Goal: Task Accomplishment & Management: Manage account settings

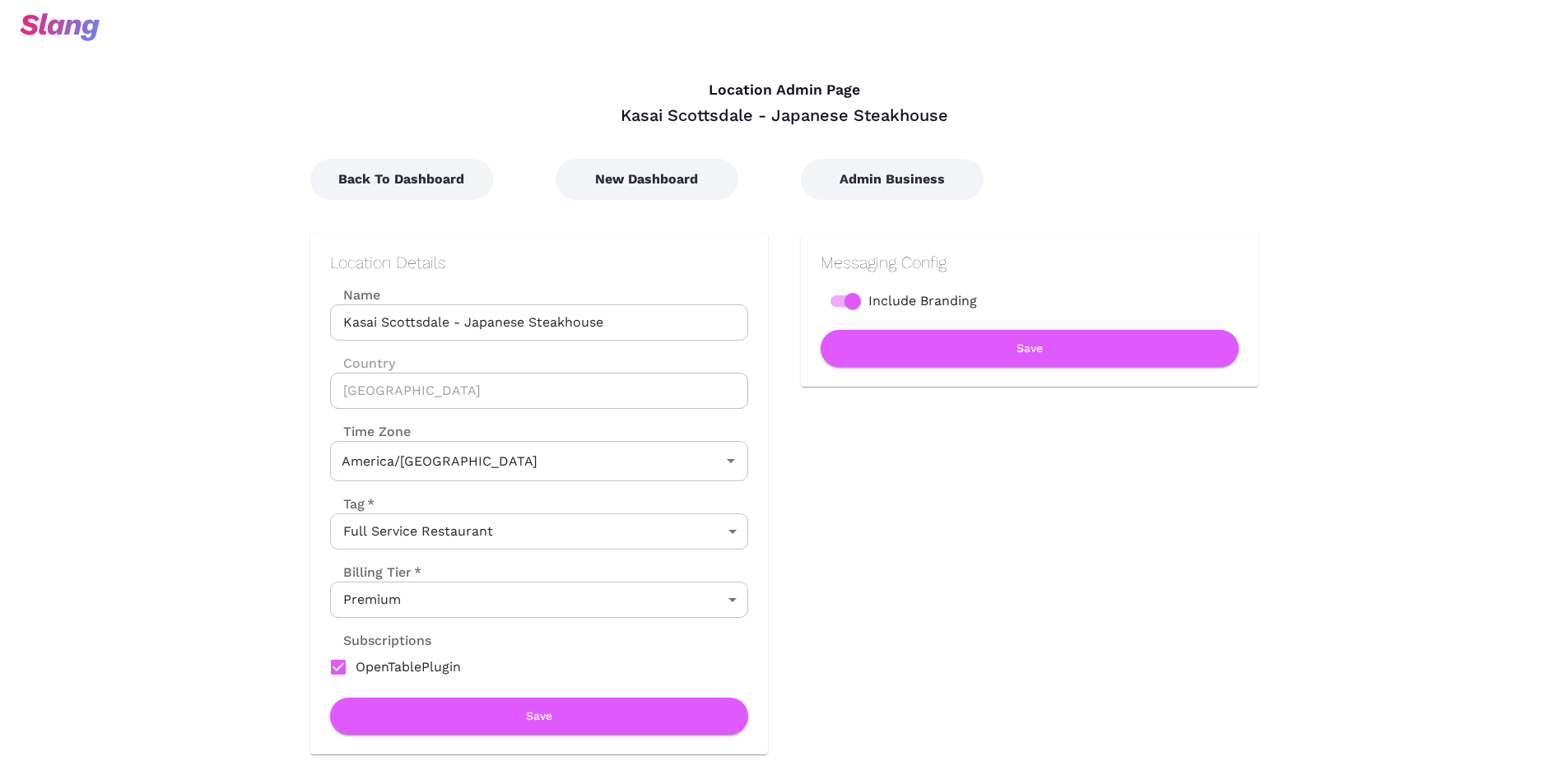
type input "Mountain Time"
click at [879, 184] on button "Admin Business" at bounding box center [892, 179] width 183 height 41
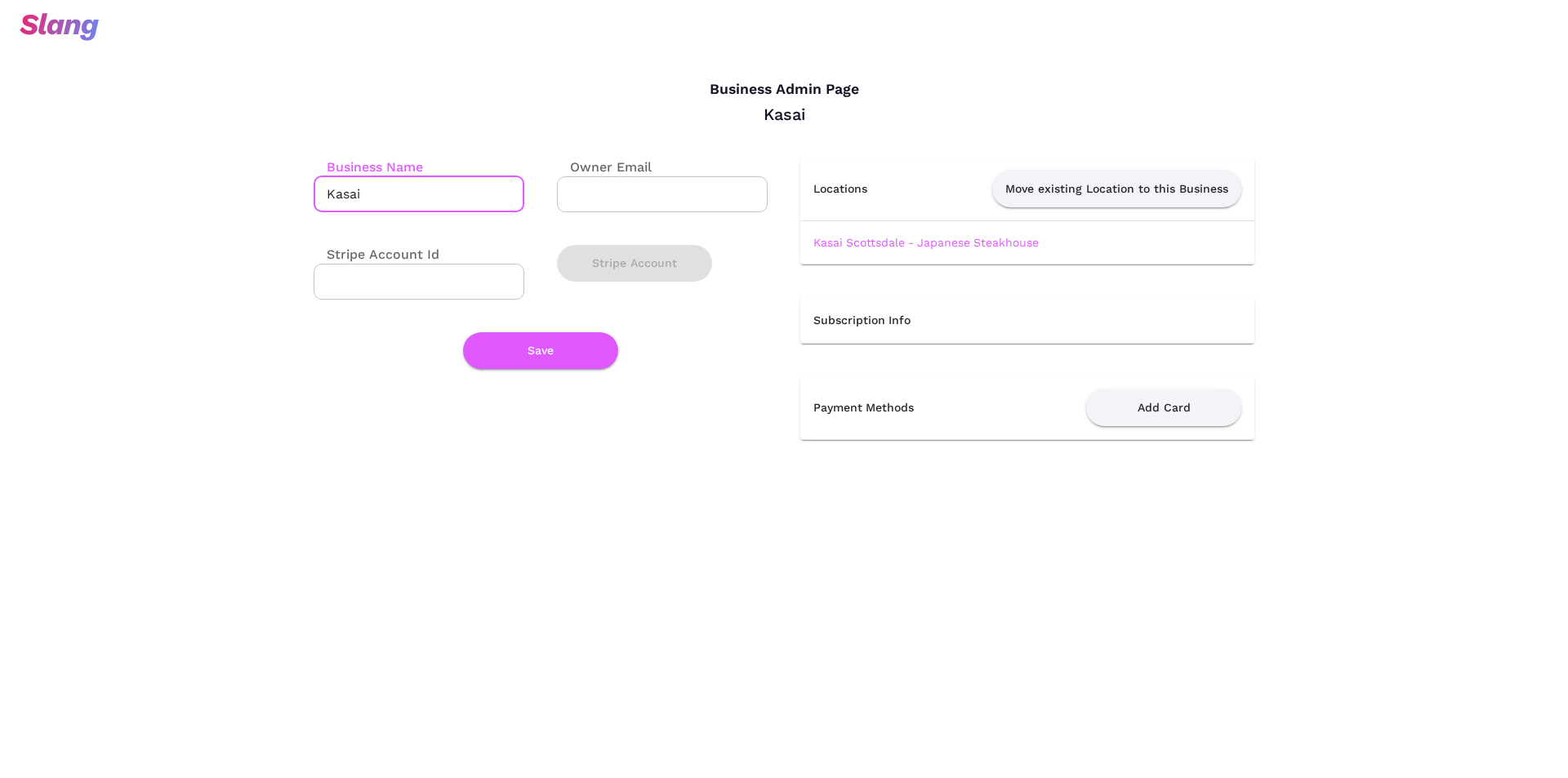
click at [394, 191] on input "Kasai" at bounding box center [419, 194] width 211 height 36
paste input "Teppan Japanese Steakhouse"
type input "Kasai Teppan Japanese Steakhouse"
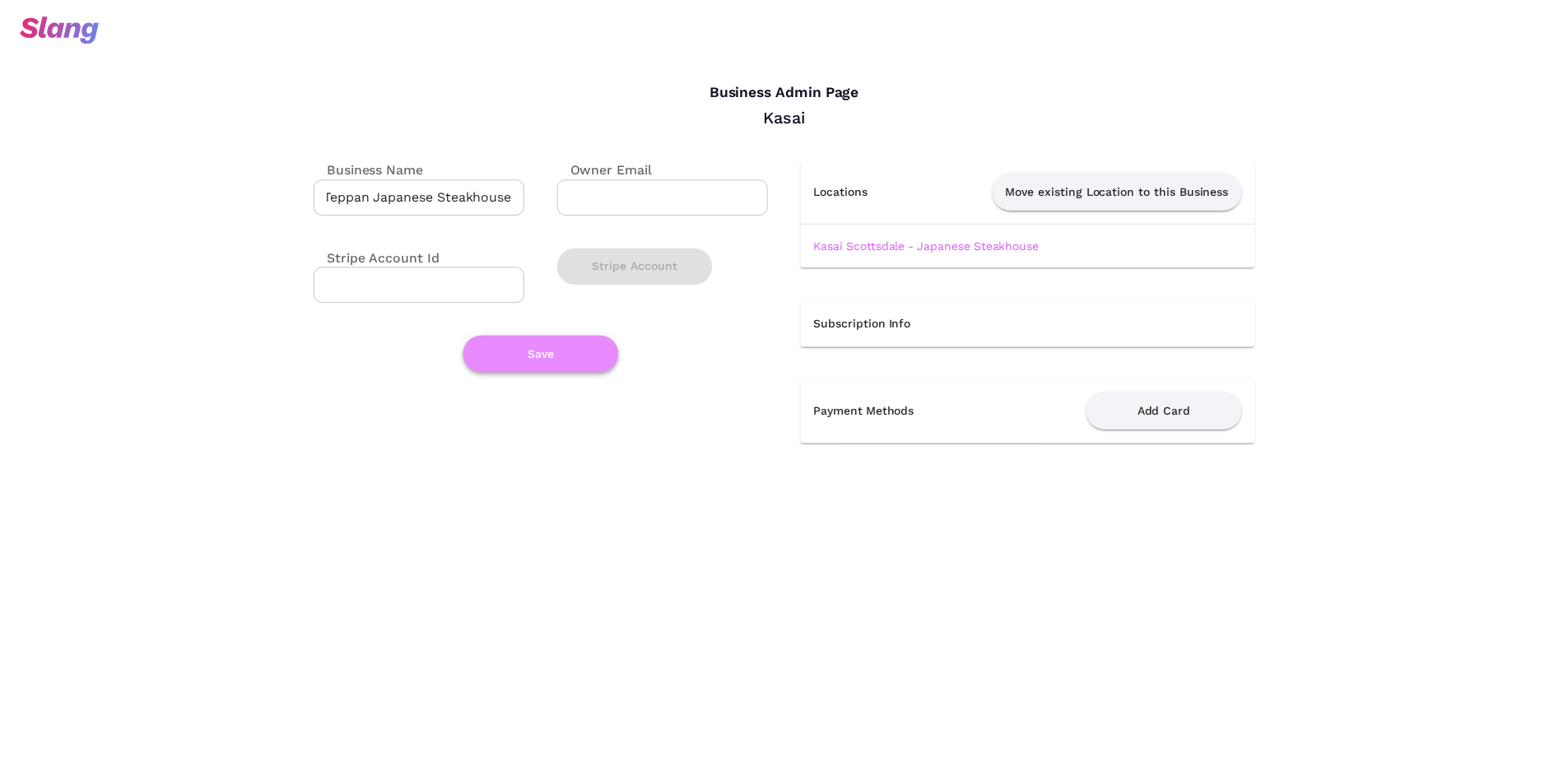
scroll to position [0, 0]
click at [544, 356] on button "Save" at bounding box center [545, 353] width 156 height 37
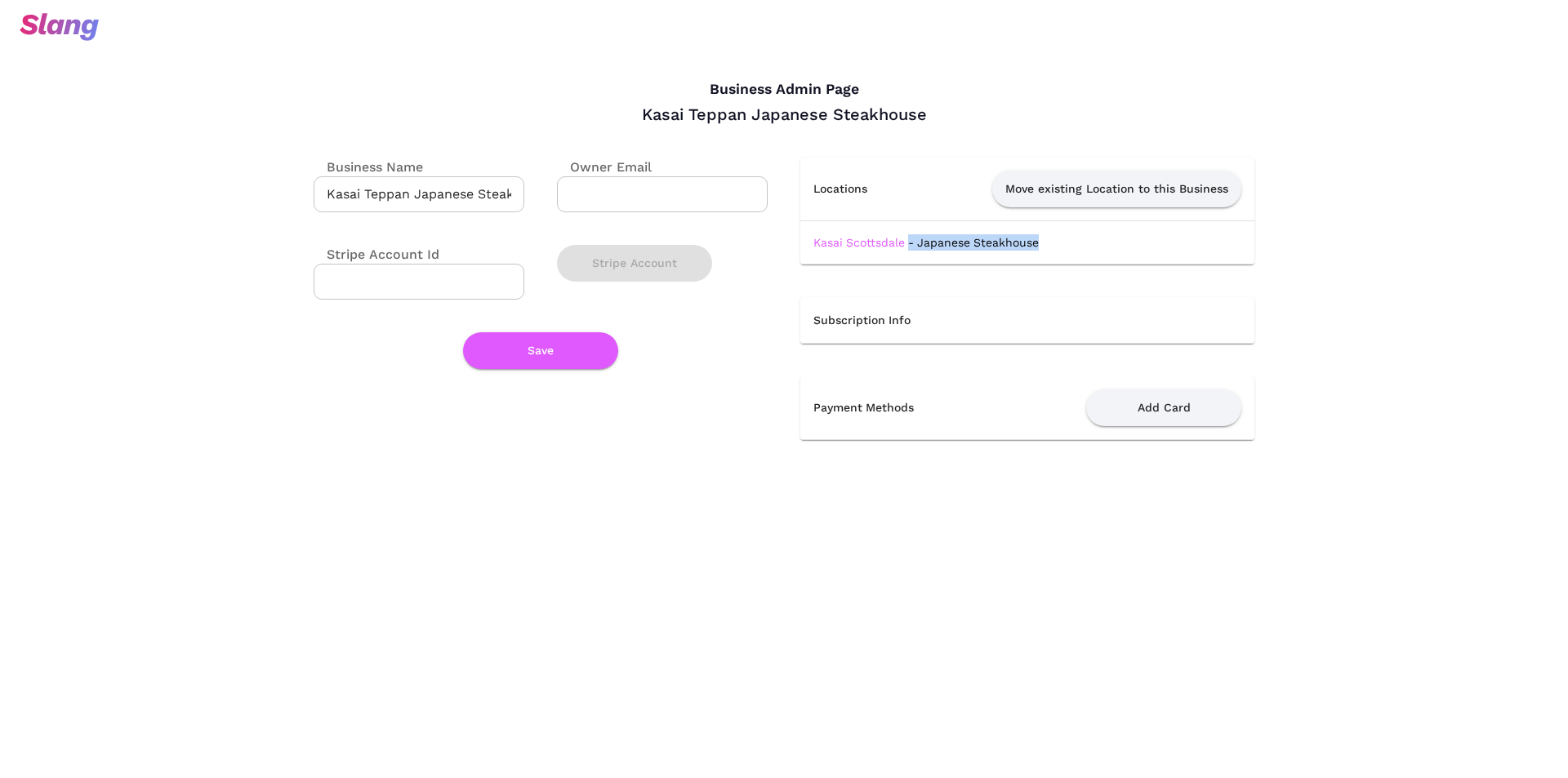
drag, startPoint x: 1055, startPoint y: 245, endPoint x: 910, endPoint y: 231, distance: 145.7
click at [910, 231] on td "Kasai Scottsdale - Japanese Steakhouse" at bounding box center [1027, 242] width 454 height 44
copy link "- Japanese Steakhouse"
click at [857, 247] on link "Kasai Scottsdale - Japanese Steakhouse" at bounding box center [925, 242] width 225 height 13
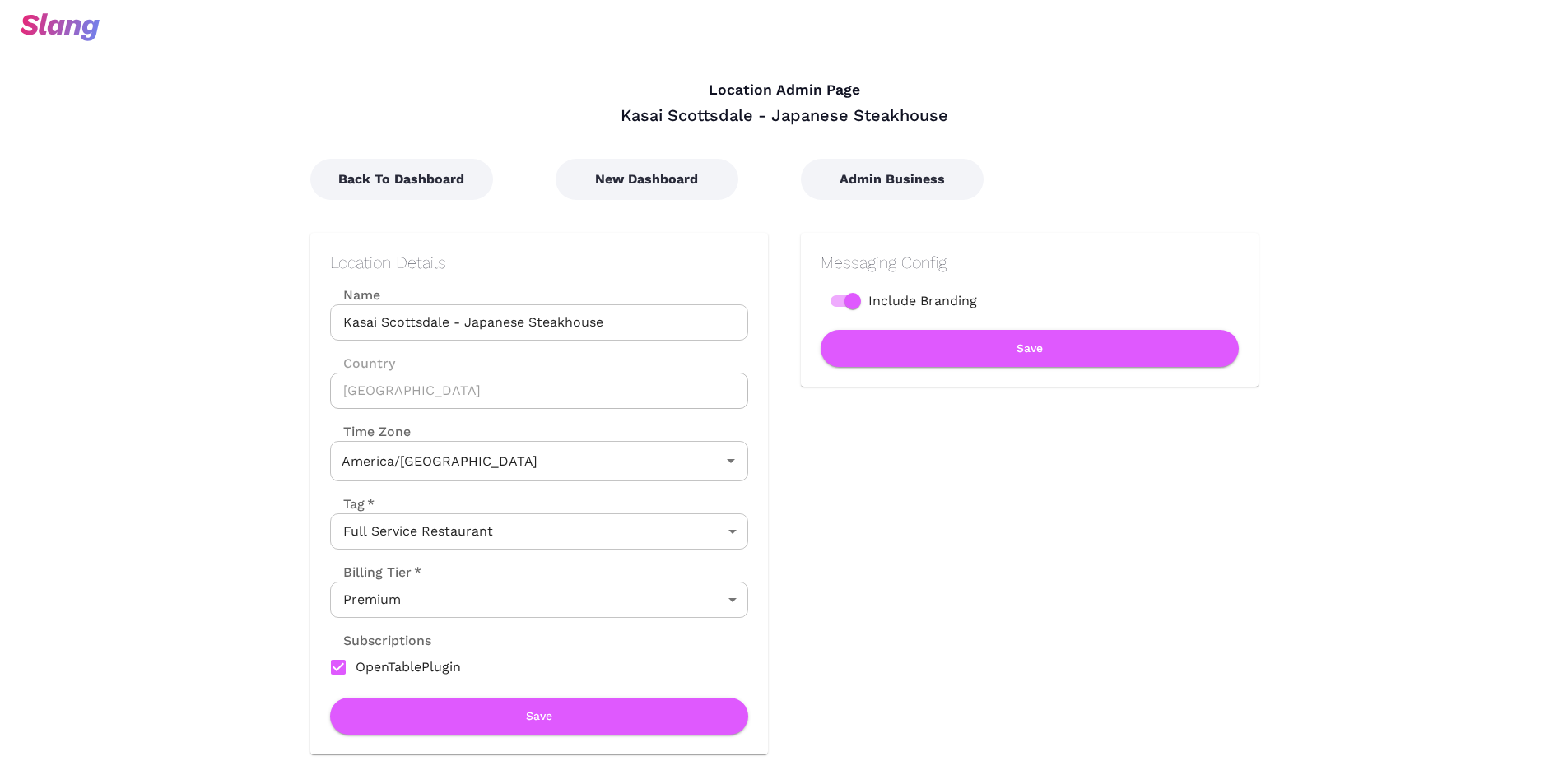
type input "Mountain Time"
click at [872, 180] on button "Admin Business" at bounding box center [892, 179] width 183 height 41
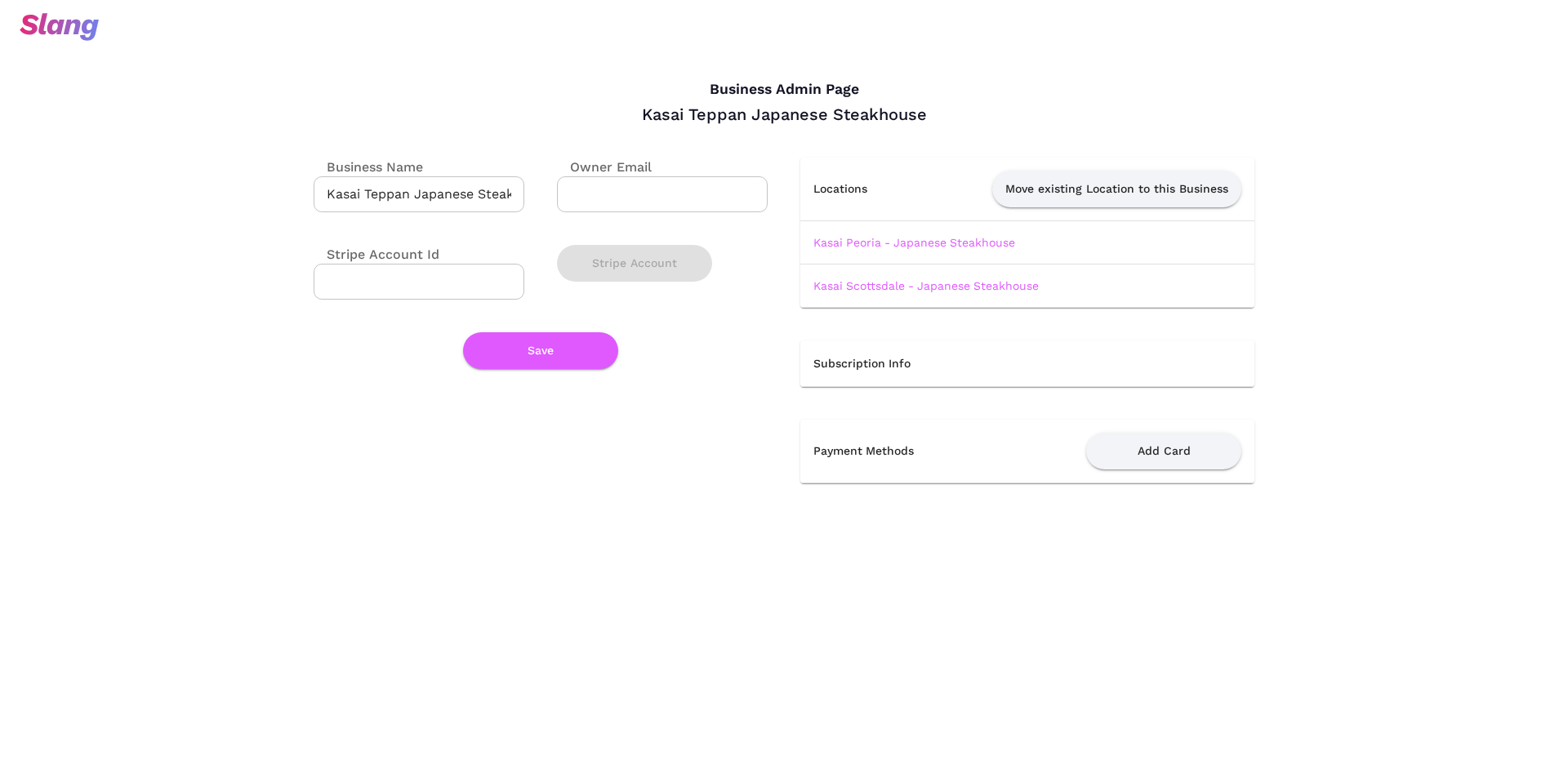
click at [857, 245] on link "Kasai Peoria - Japanese Steakhouse" at bounding box center [914, 242] width 202 height 13
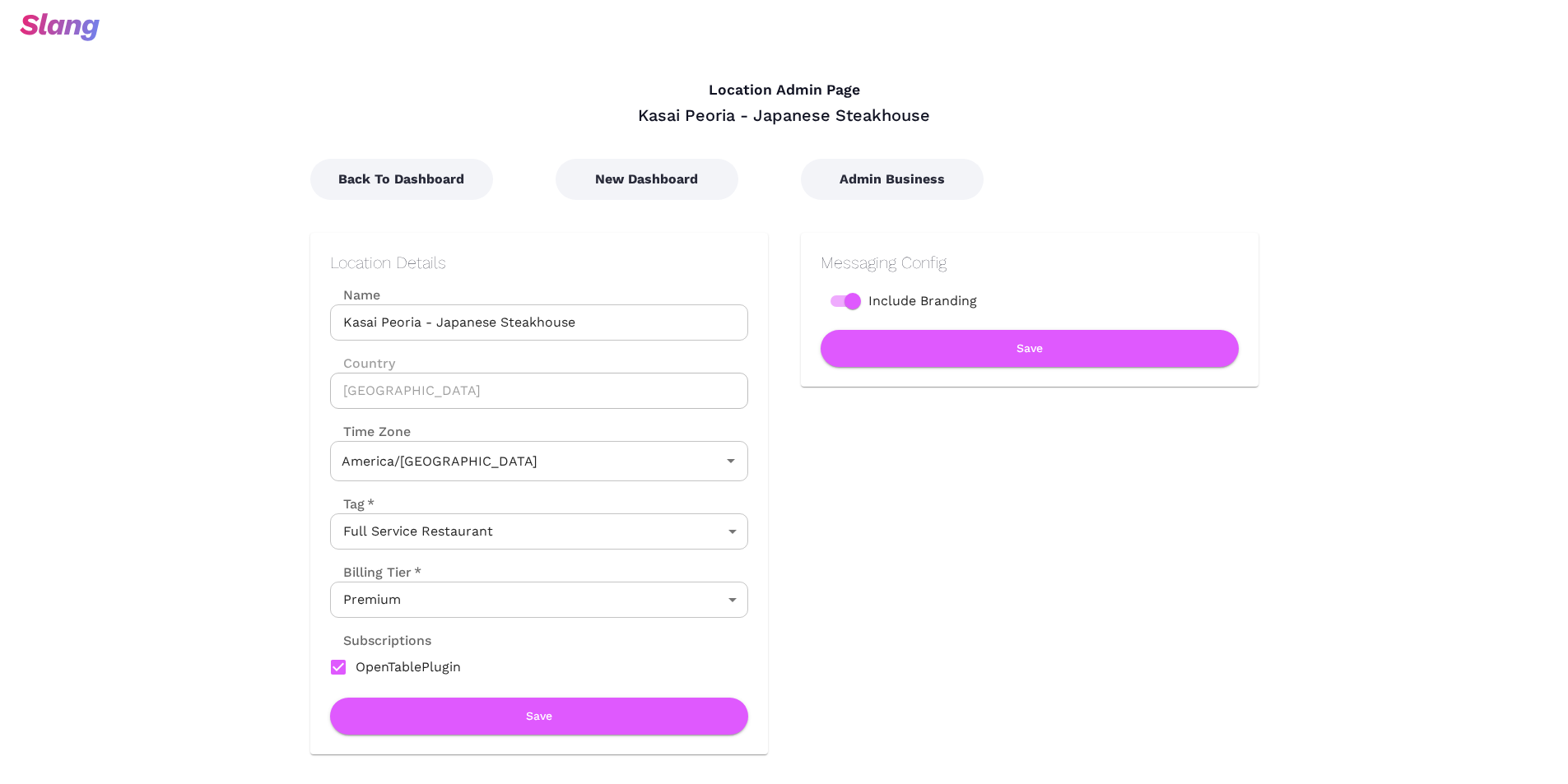
type input "Mountain Time"
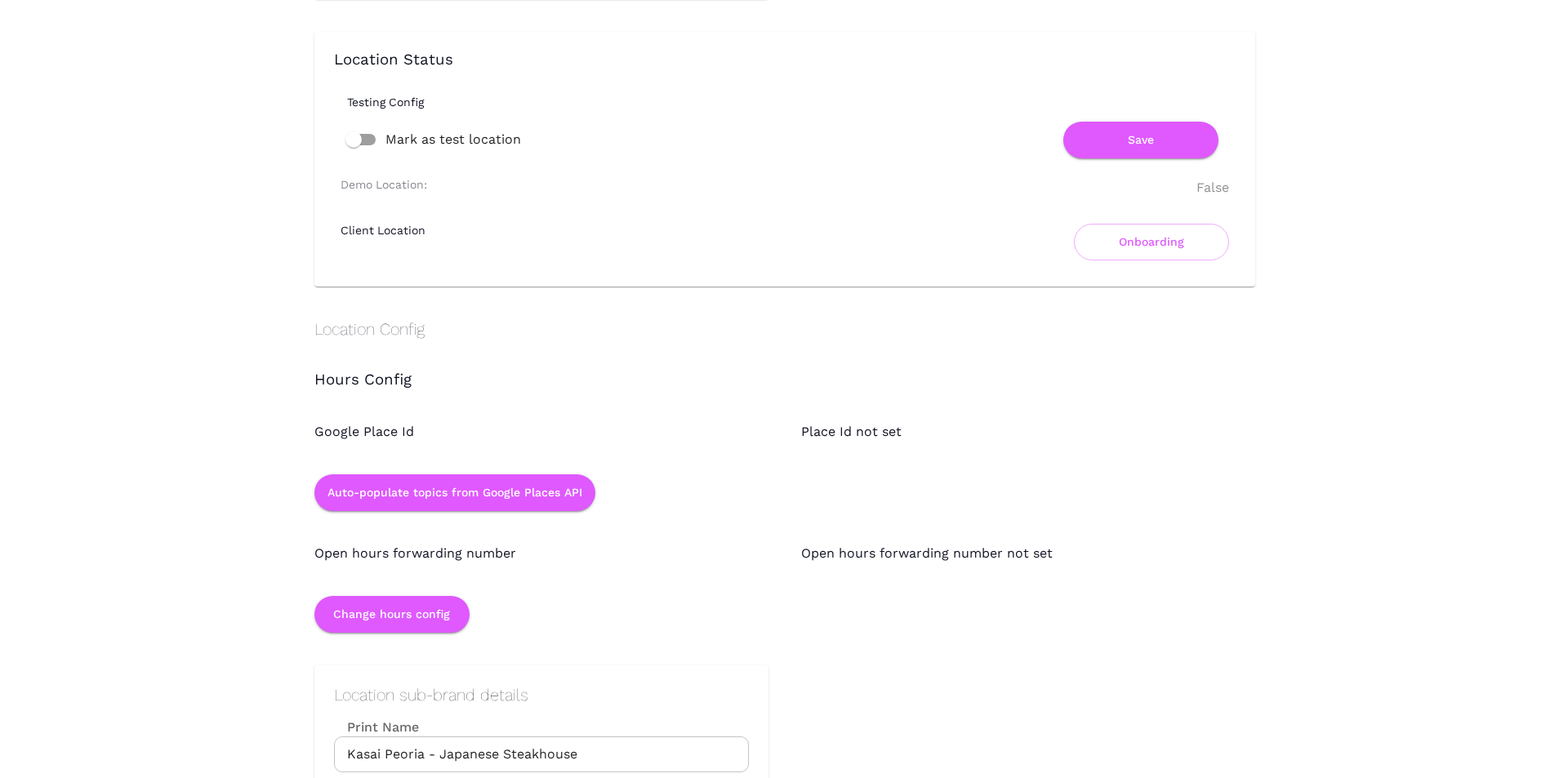
scroll to position [1224, 0]
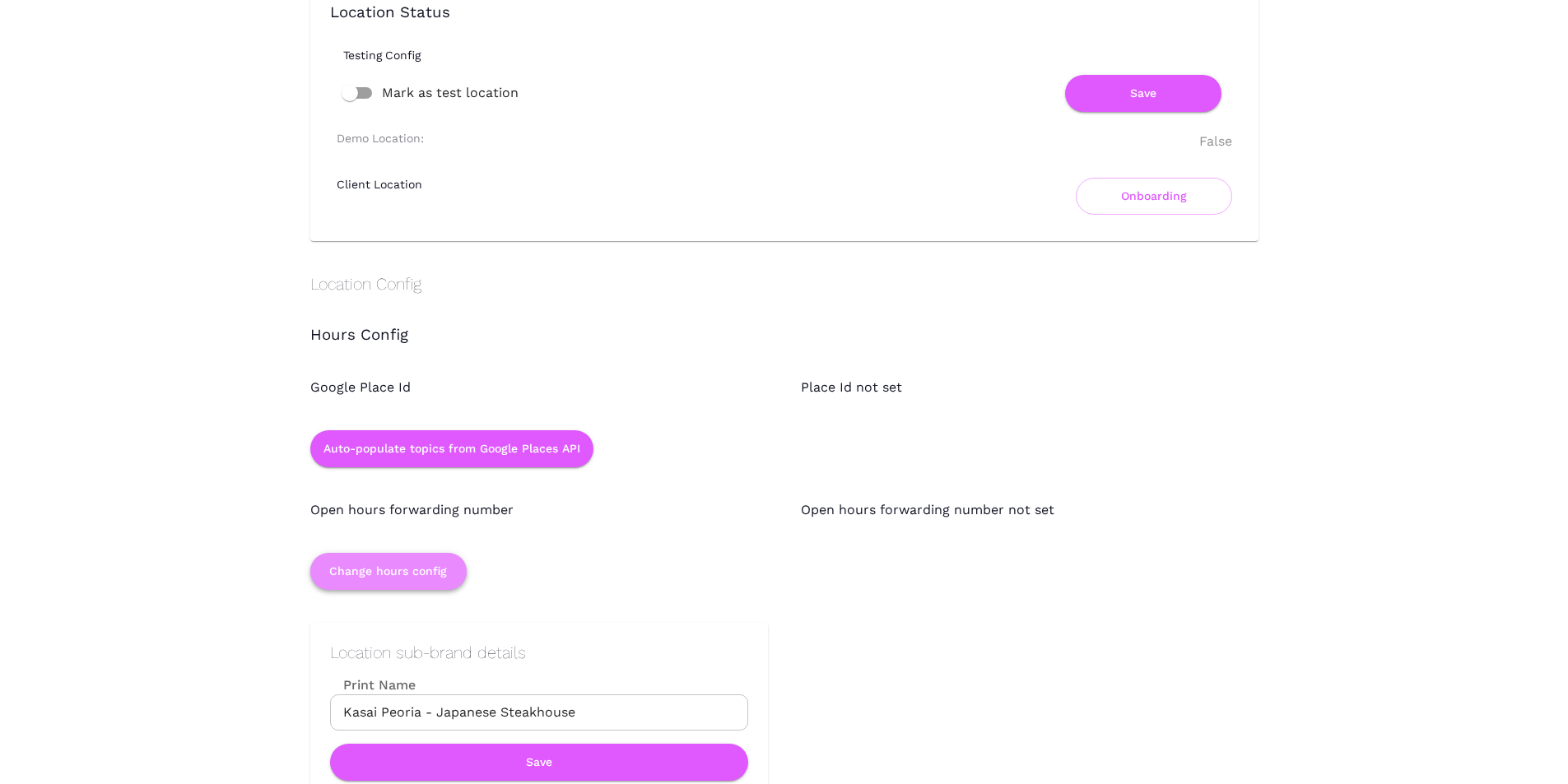
click at [424, 567] on button "Change hours config" at bounding box center [389, 571] width 156 height 37
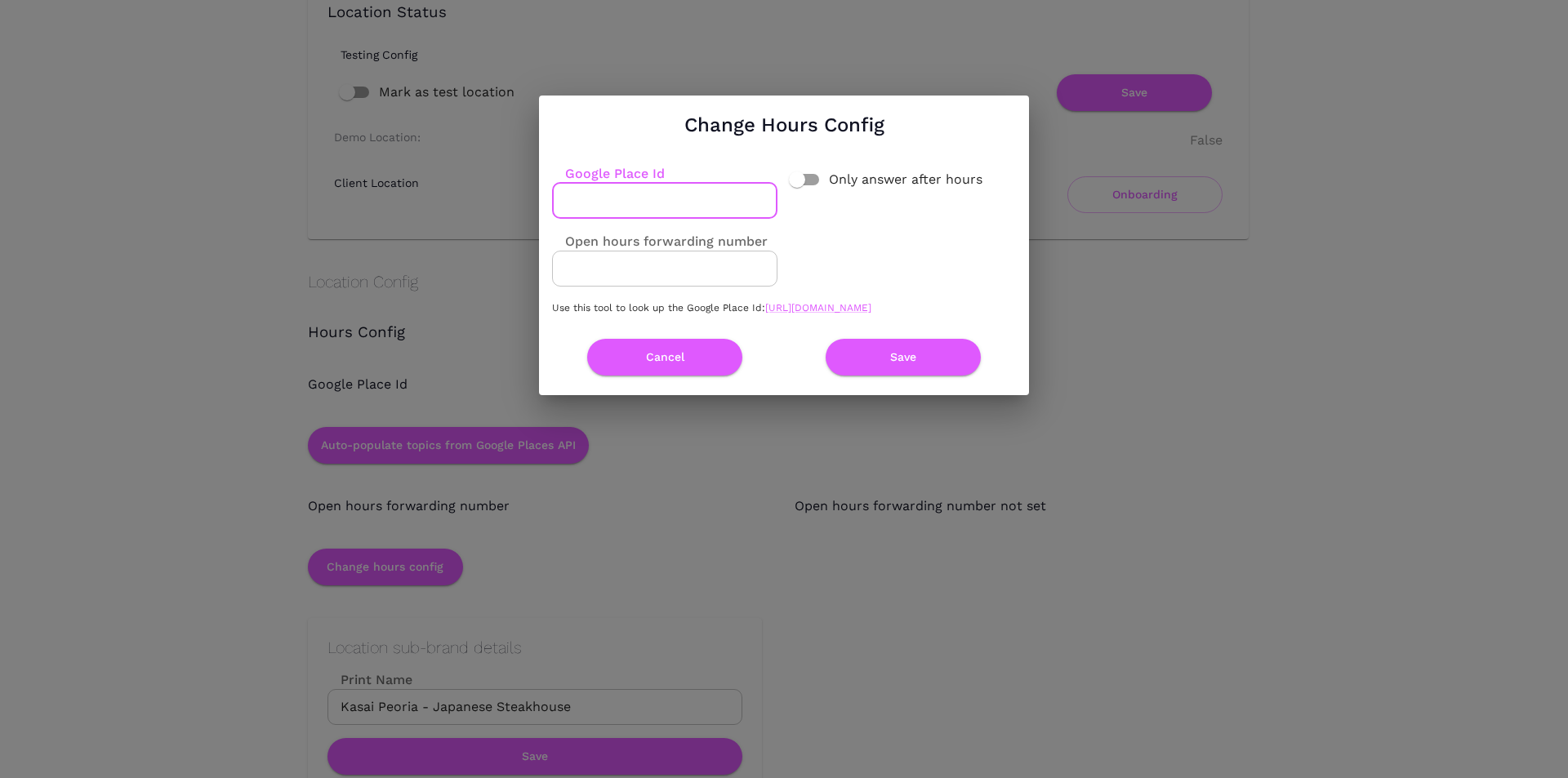
click at [602, 193] on input "Google Place Id" at bounding box center [664, 200] width 225 height 36
paste input "ChIJ8V3udyhBK4cRsxaagiVR7bQ"
type input "ChIJ8V3udyhBK4cRsxaagiVR7bQ"
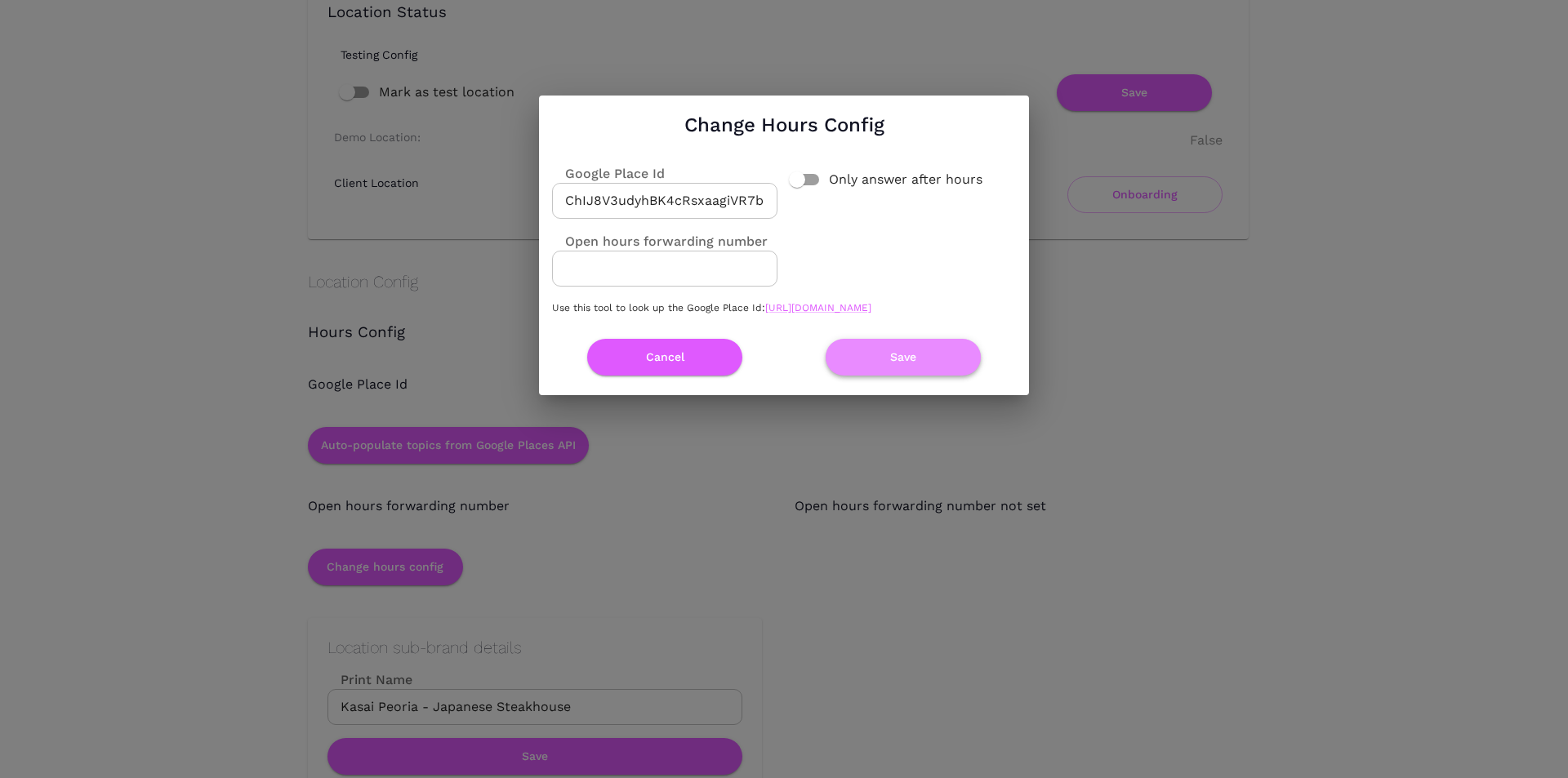
click at [846, 367] on button "Save" at bounding box center [904, 357] width 155 height 37
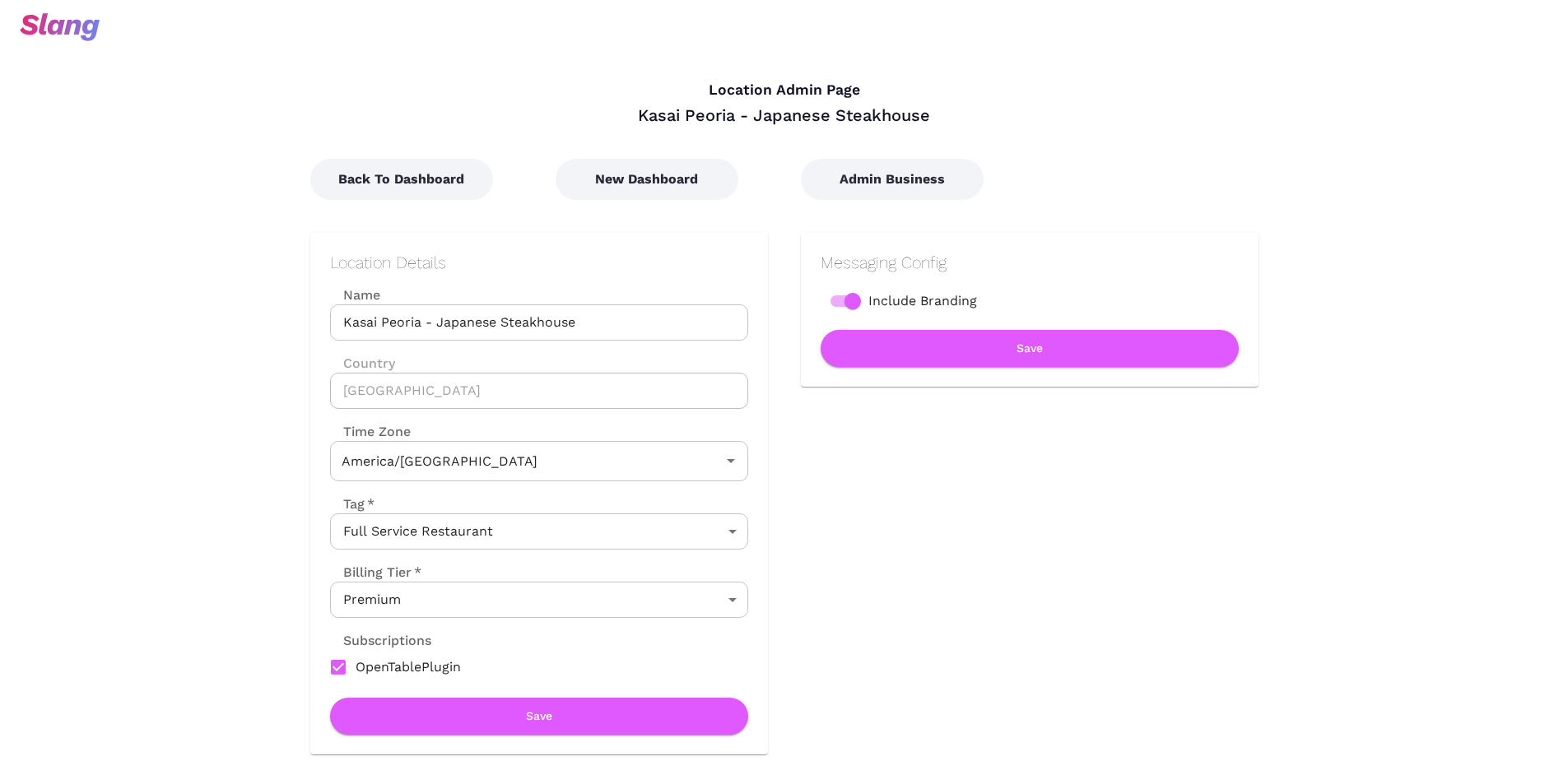
type input "Mountain Time"
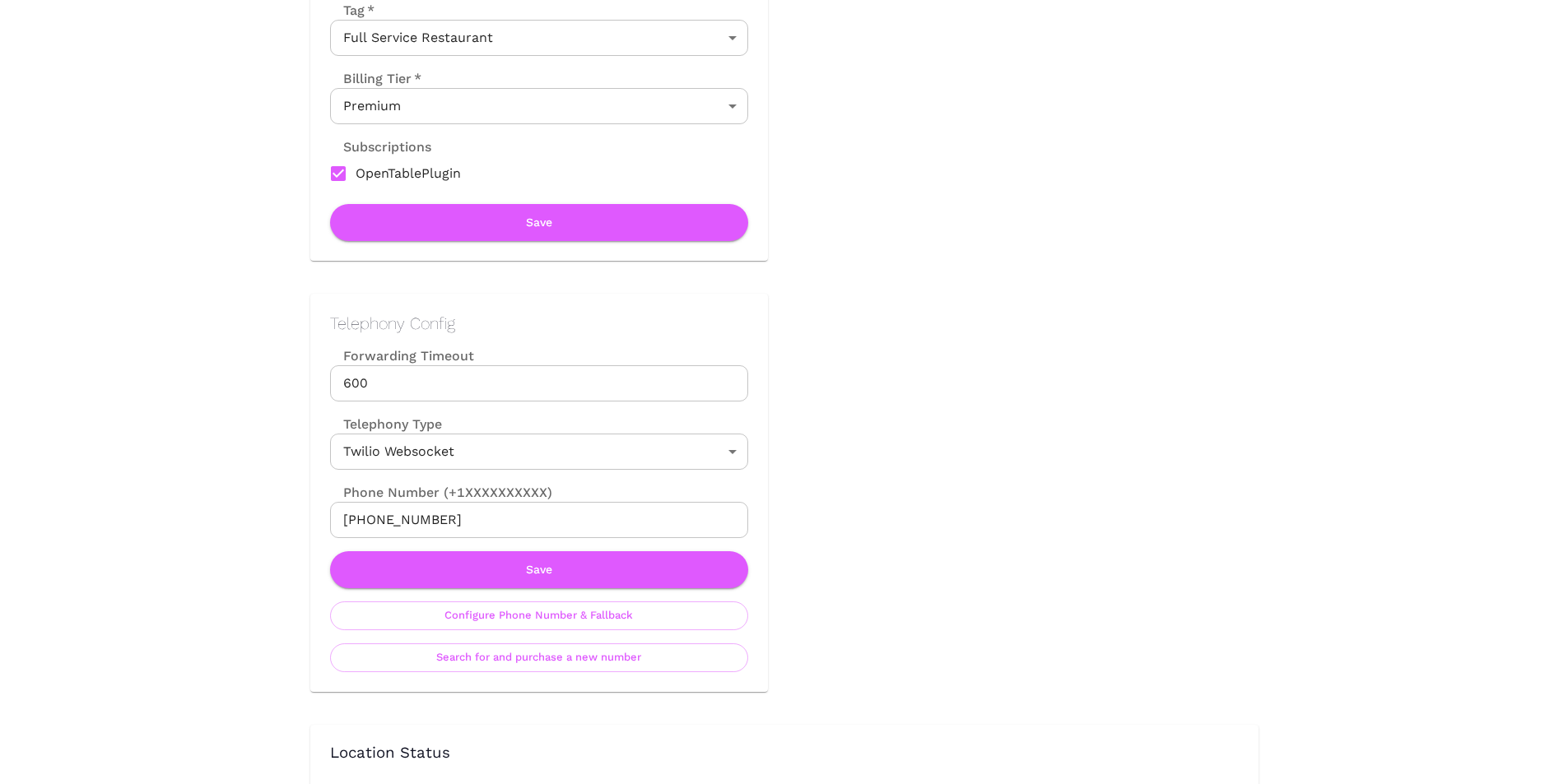
scroll to position [165, 0]
